Goal: Information Seeking & Learning: Learn about a topic

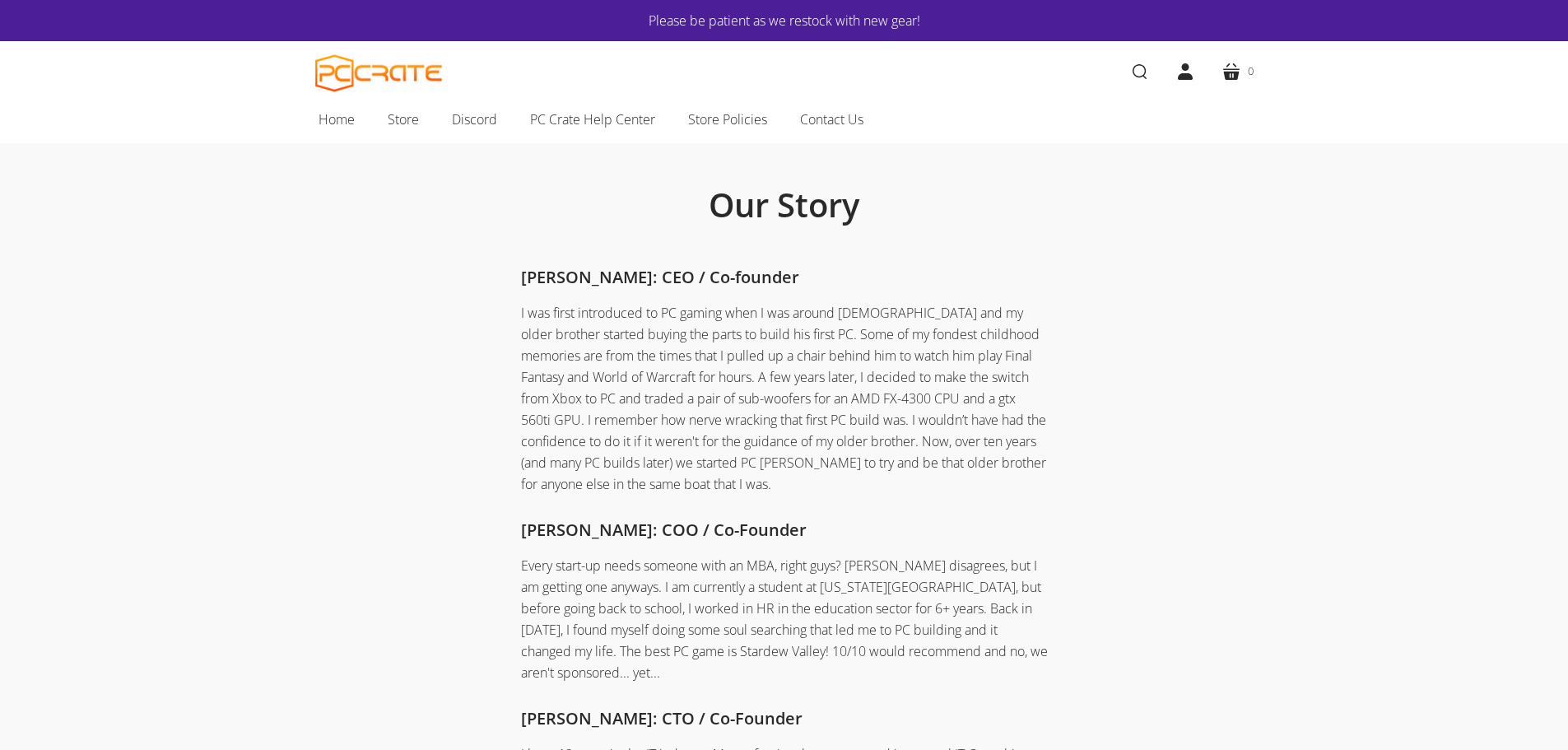
drag, startPoint x: 0, startPoint y: 0, endPoint x: 312, endPoint y: 291, distance: 426.6
drag, startPoint x: 301, startPoint y: 296, endPoint x: 315, endPoint y: 270, distance: 29.5
click at [342, 124] on span "Home" at bounding box center [337, 120] width 36 height 22
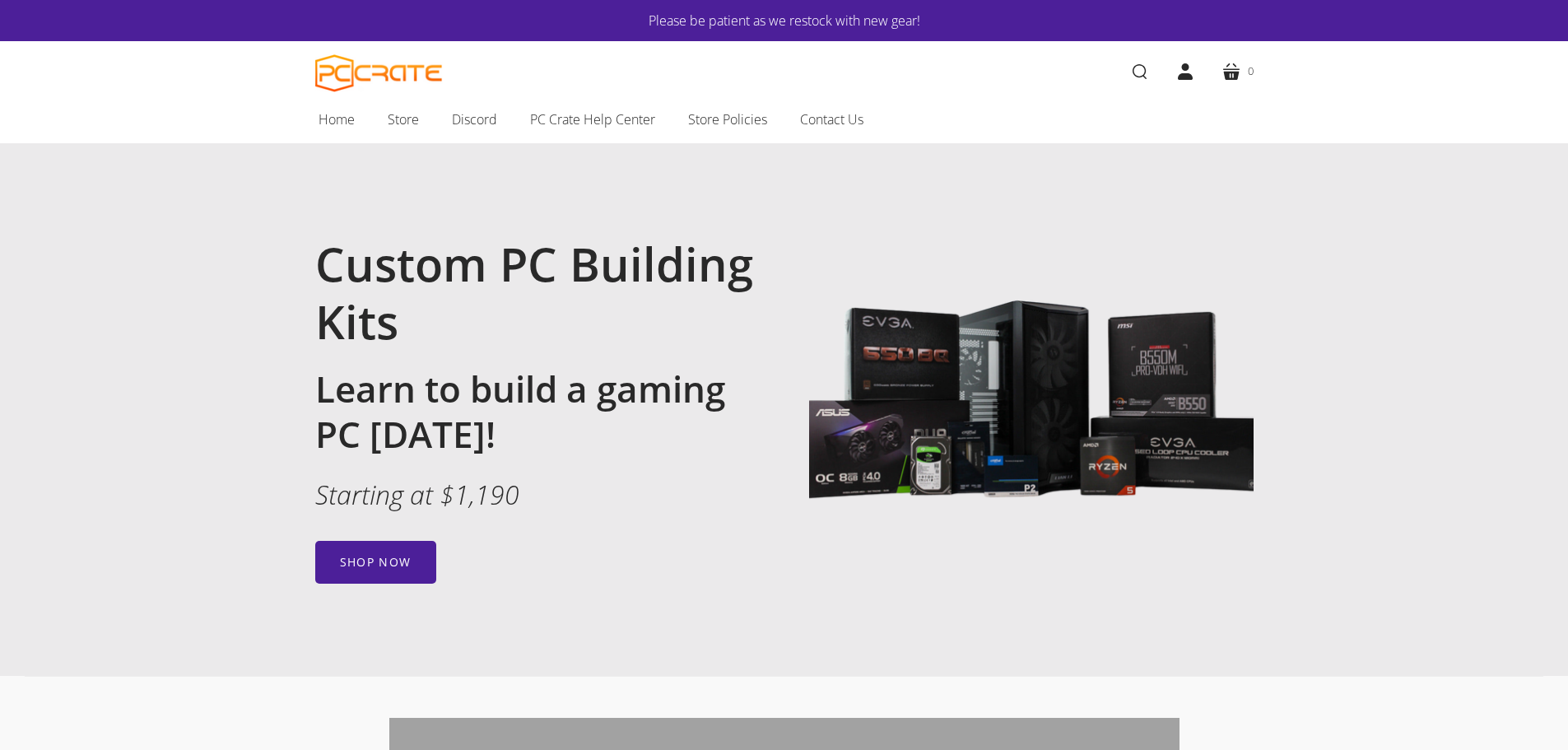
drag, startPoint x: 262, startPoint y: 322, endPoint x: 227, endPoint y: 311, distance: 36.7
drag, startPoint x: 227, startPoint y: 311, endPoint x: 202, endPoint y: 271, distance: 47.2
click at [201, 271] on section "Custom PC Building Kits Learn to build a gaming PC today! Starting at $1,190 Sh…" at bounding box center [784, 409] width 1568 height 532
click at [204, 268] on section "Custom PC Building Kits Learn to build a gaming PC today! Starting at $1,190 Sh…" at bounding box center [784, 409] width 1568 height 532
drag, startPoint x: 211, startPoint y: 262, endPoint x: 205, endPoint y: 254, distance: 10.0
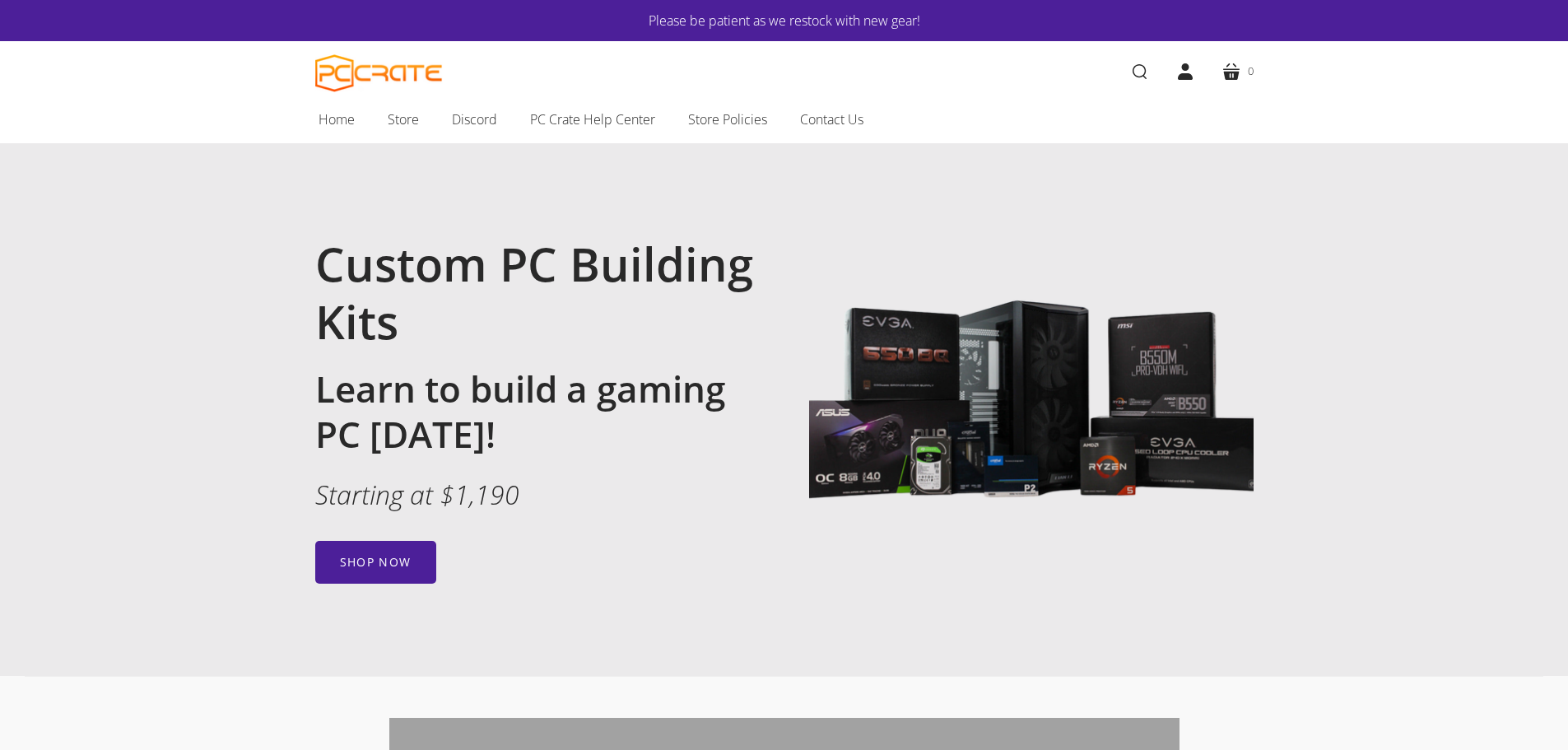
click at [208, 254] on section "Custom PC Building Kits Learn to build a gaming PC today! Starting at $1,190 Sh…" at bounding box center [784, 409] width 1568 height 532
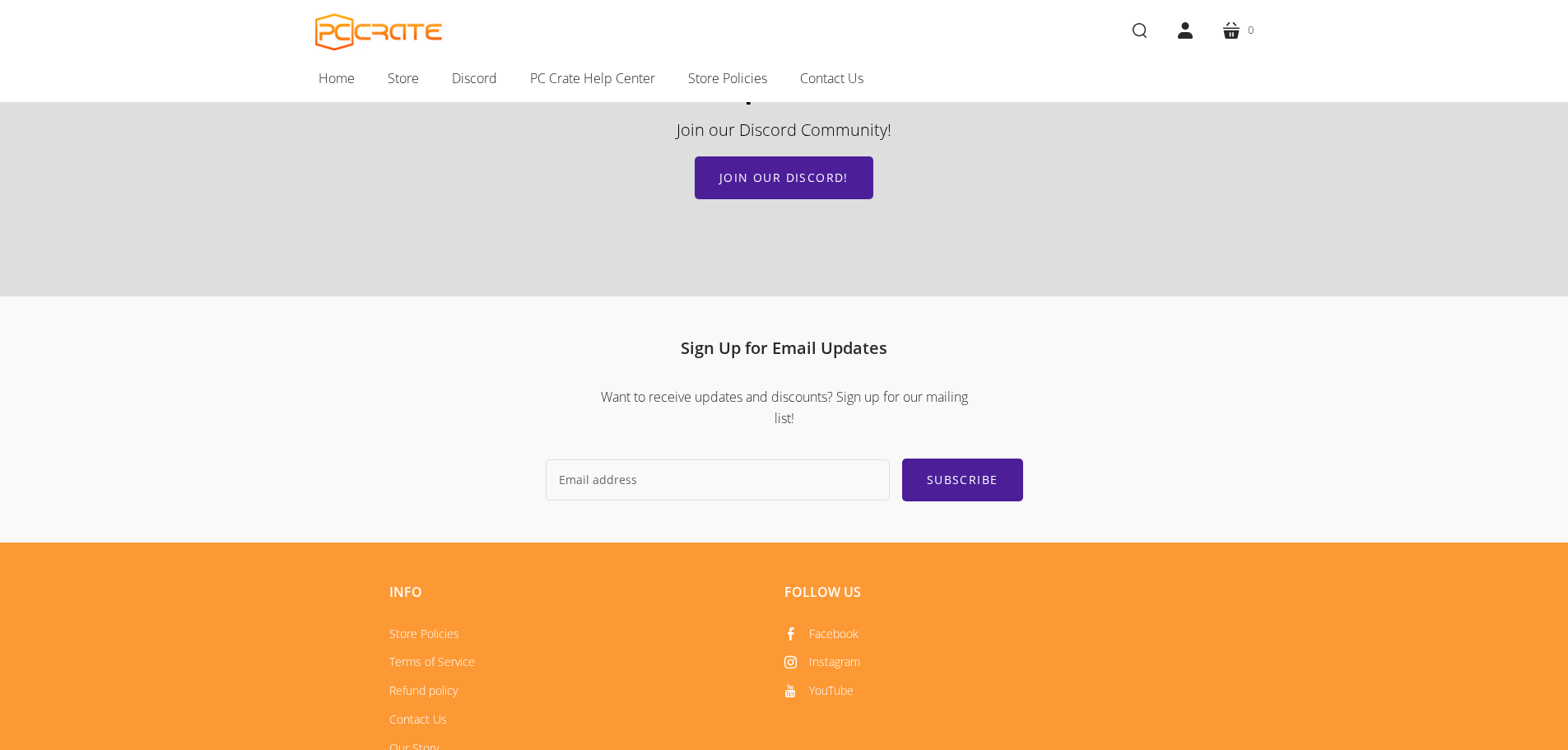
scroll to position [2482, 0]
